Goal: Go to known website: Go to known website

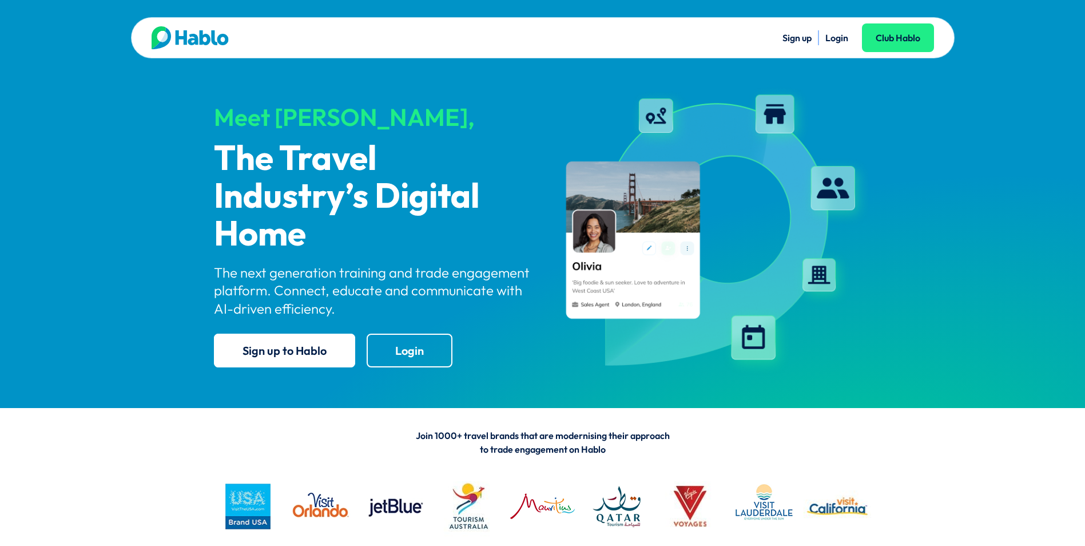
click at [832, 40] on link "Login" at bounding box center [836, 37] width 23 height 11
click at [831, 37] on link "Login" at bounding box center [836, 37] width 23 height 11
click at [832, 38] on link "Login" at bounding box center [836, 37] width 23 height 11
